Goal: Obtain resource: Obtain resource

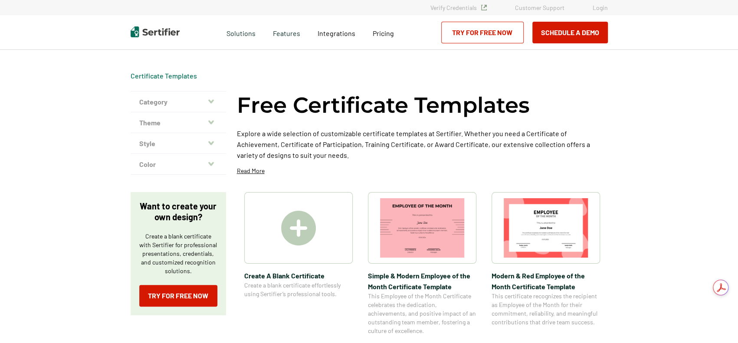
click at [207, 118] on button "Theme" at bounding box center [178, 122] width 95 height 21
click at [548, 230] on img at bounding box center [546, 227] width 84 height 59
